Goal: Navigation & Orientation: Find specific page/section

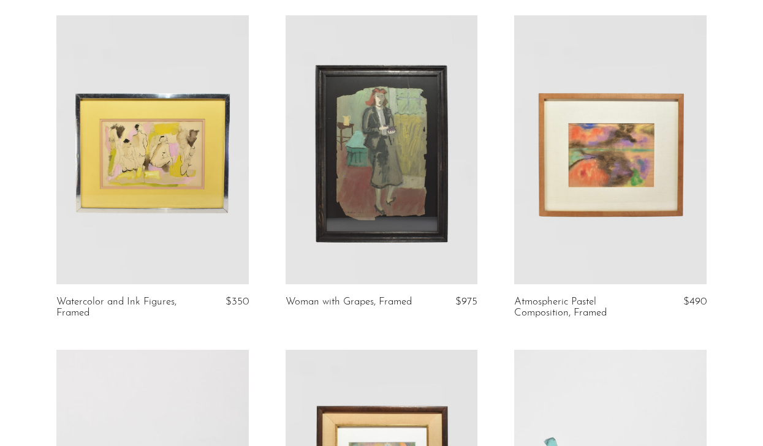
scroll to position [138, 0]
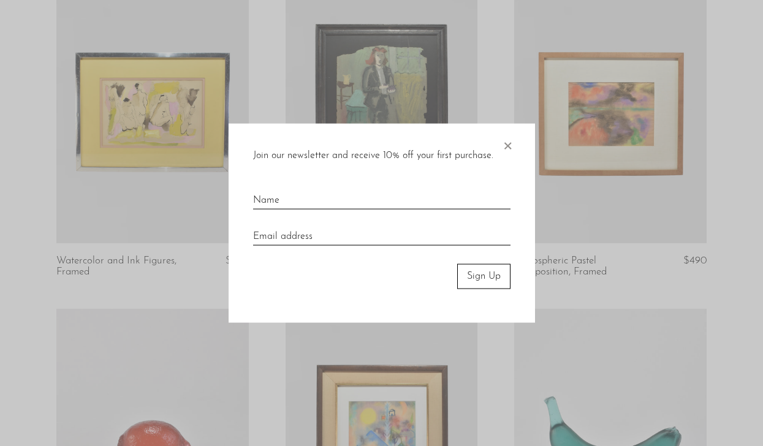
click at [509, 144] on span "×" at bounding box center [507, 143] width 12 height 39
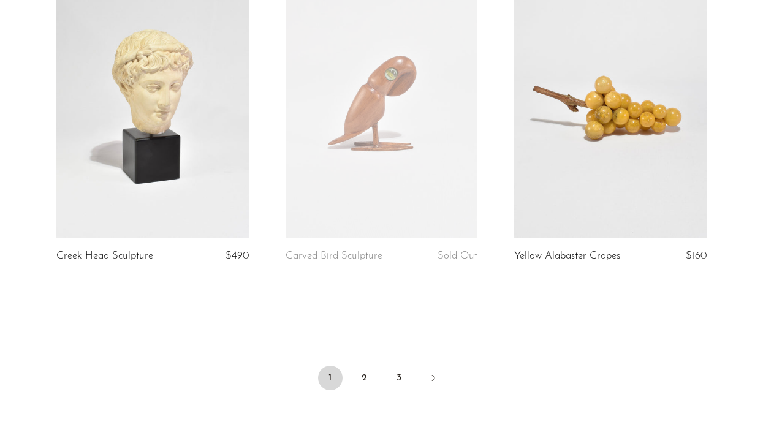
scroll to position [3818, 0]
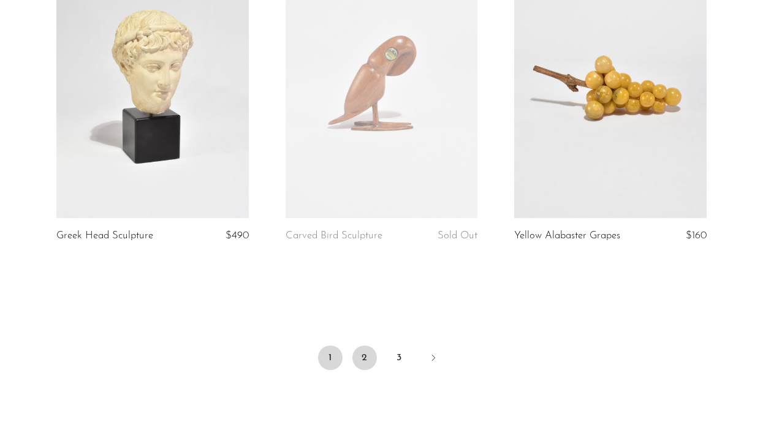
click at [362, 351] on link "2" at bounding box center [364, 358] width 25 height 25
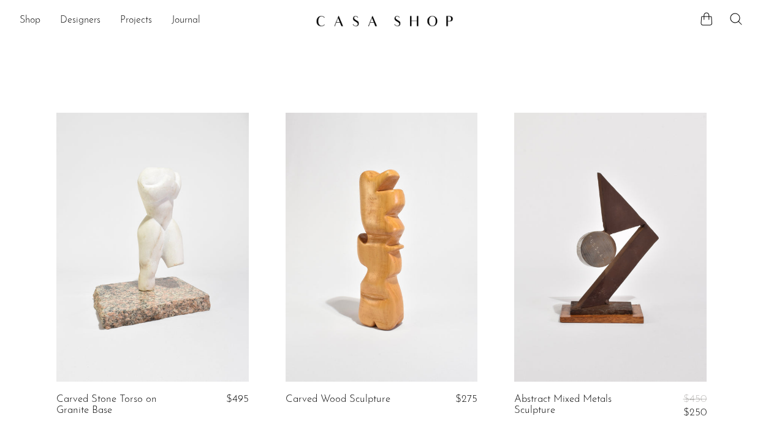
click at [13, 20] on div "Shop Featured New Arrivals Bestsellers Coming Soon Jewelry Jewelry All Earrings…" at bounding box center [381, 21] width 763 height 22
click at [25, 18] on link "Shop" at bounding box center [30, 21] width 21 height 16
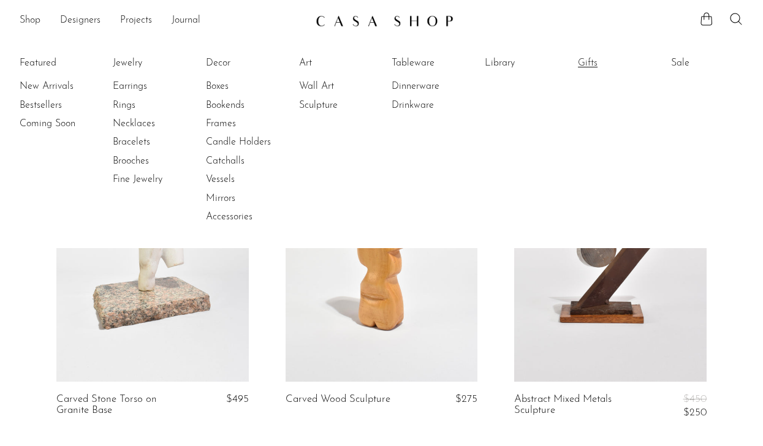
click at [583, 59] on link "Gifts" at bounding box center [624, 62] width 92 height 13
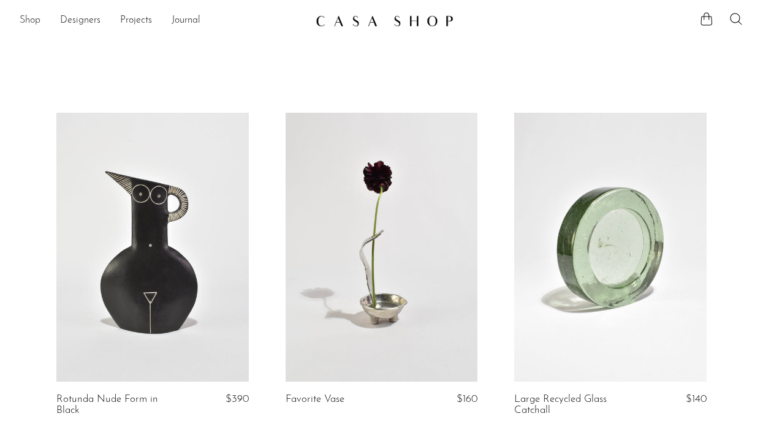
click at [25, 16] on link "Shop" at bounding box center [30, 21] width 21 height 16
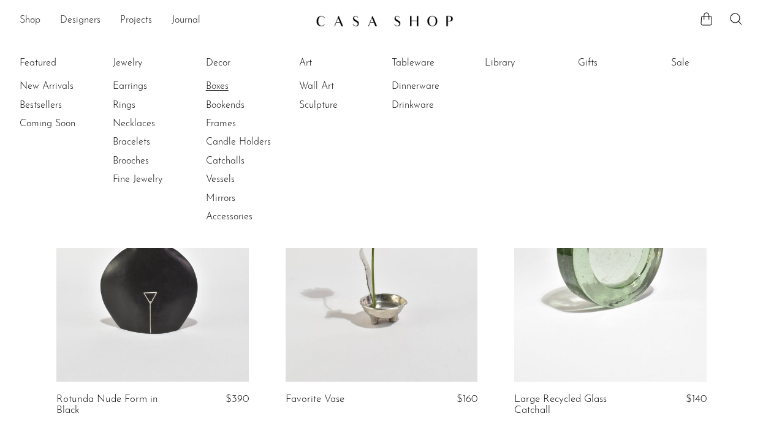
click at [219, 81] on link "Boxes" at bounding box center [252, 86] width 92 height 13
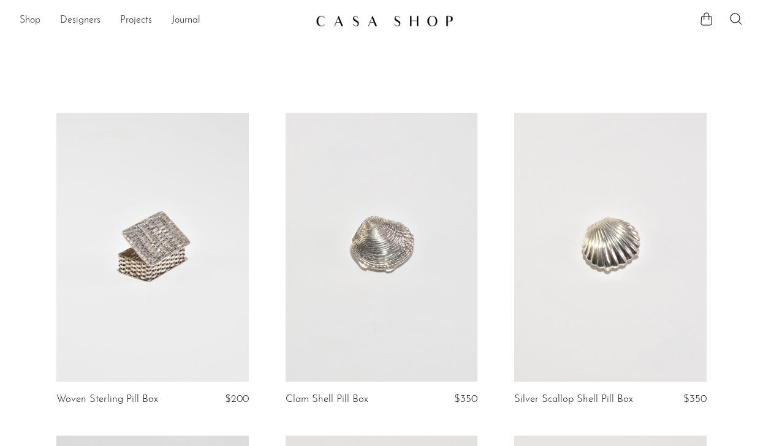
click at [34, 19] on link "Shop" at bounding box center [30, 21] width 21 height 16
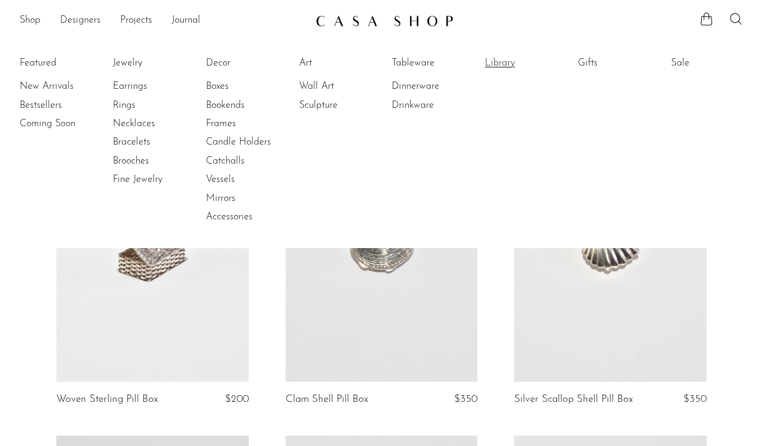
click at [495, 62] on link "Library" at bounding box center [531, 62] width 92 height 13
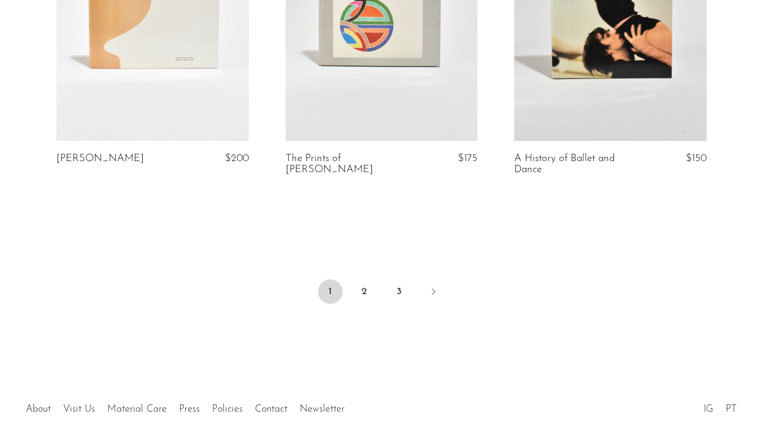
scroll to position [3911, 0]
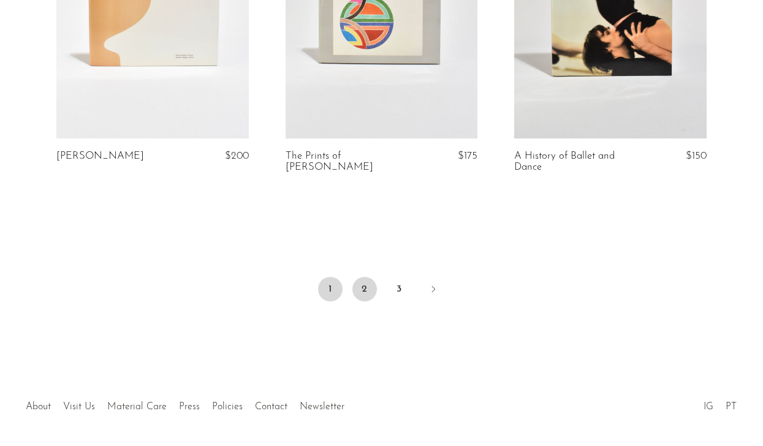
click at [363, 277] on link "2" at bounding box center [364, 289] width 25 height 25
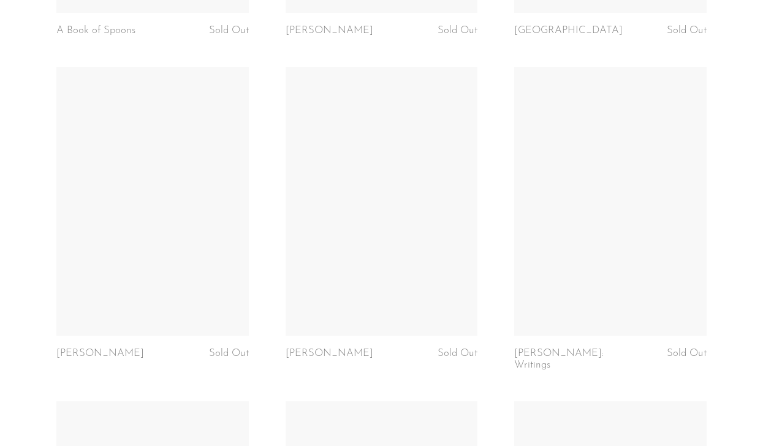
scroll to position [2716, 0]
